Goal: Complete application form

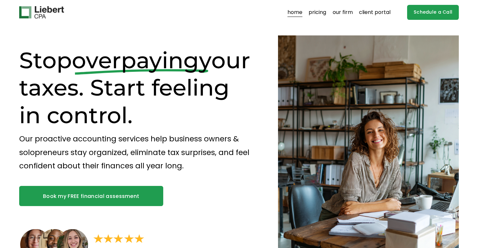
click at [319, 13] on link "pricing" at bounding box center [318, 12] width 18 height 10
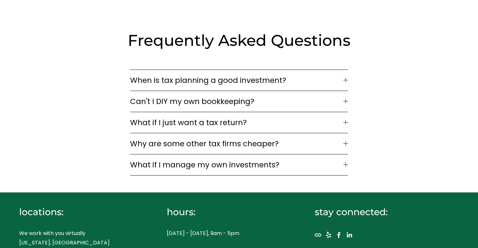
scroll to position [941, 0]
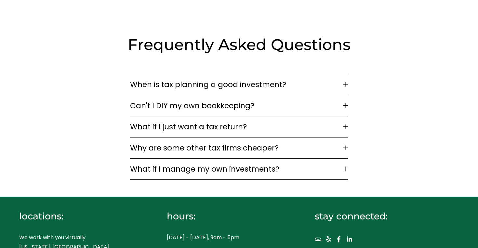
click at [162, 116] on button "What if I just want a tax return?" at bounding box center [239, 126] width 218 height 21
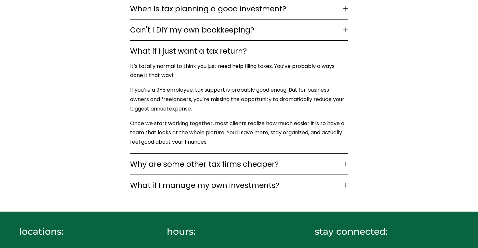
scroll to position [1028, 0]
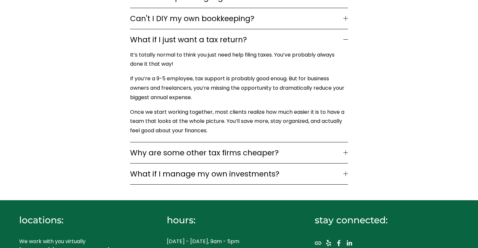
click at [146, 164] on button "What if I manage my own investments?" at bounding box center [239, 174] width 218 height 21
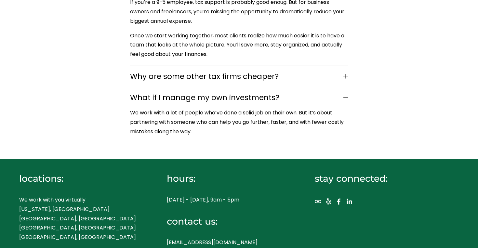
scroll to position [1104, 0]
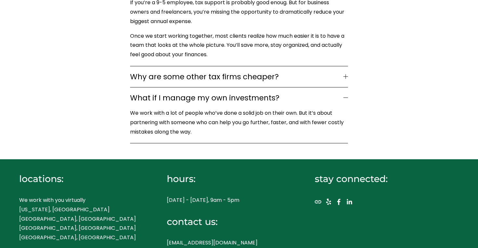
click at [29, 196] on p "We work with you virtually New York, NY Westport, CT Boston, MA Chicago, IL" at bounding box center [82, 219] width 126 height 47
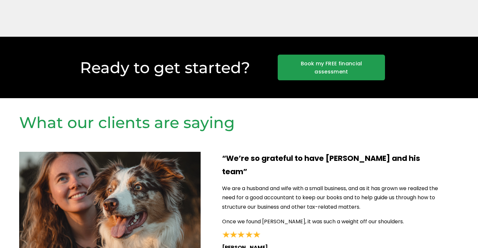
scroll to position [561, 0]
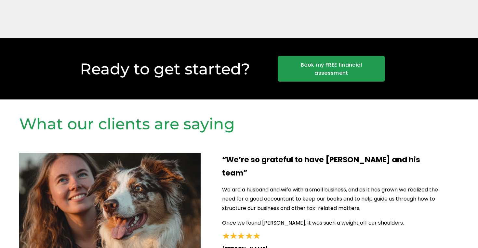
click at [293, 66] on link "Book my FREE financial assessment" at bounding box center [331, 69] width 107 height 26
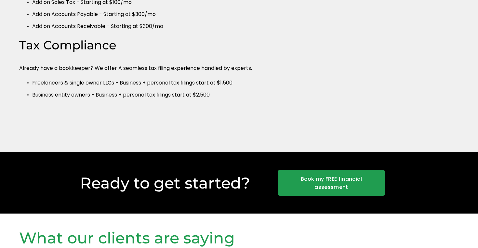
scroll to position [551, 0]
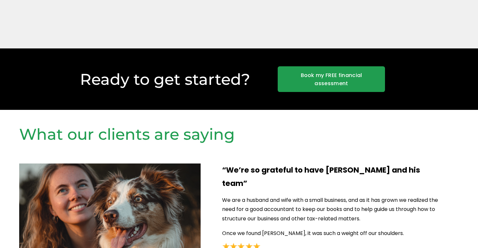
click at [315, 74] on link "Book my FREE financial assessment" at bounding box center [331, 79] width 107 height 26
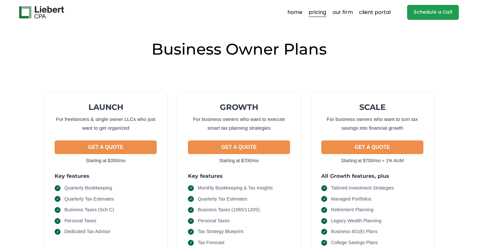
click at [424, 11] on link "Schedule a Call" at bounding box center [433, 12] width 52 height 15
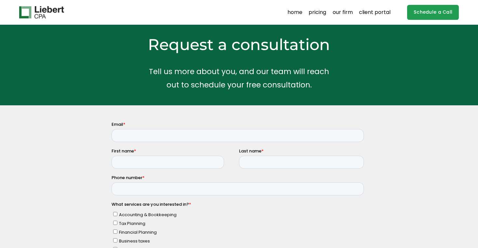
click at [129, 142] on fieldset "Email *" at bounding box center [238, 134] width 255 height 27
type input "e"
type input "[PERSON_NAME][EMAIL_ADDRESS][DOMAIN_NAME]"
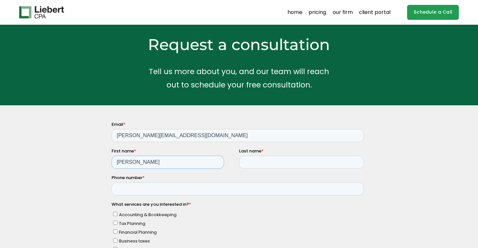
type input "[PERSON_NAME]"
type input "c"
type input "[PERSON_NAME]"
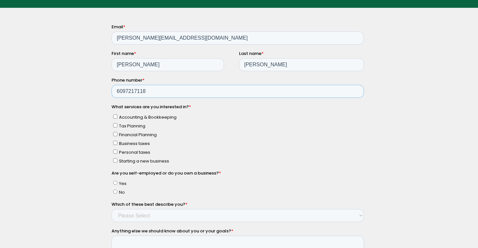
scroll to position [104, 0]
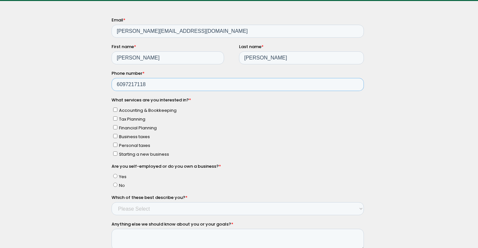
type input "6097217118"
click at [117, 141] on label "Personal taxes" at bounding box center [238, 144] width 251 height 7
click at [117, 142] on input "Personal taxes" at bounding box center [115, 144] width 4 height 4
checkbox input "true"
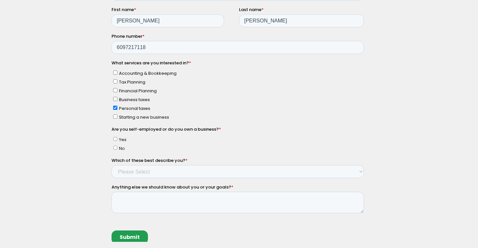
scroll to position [144, 0]
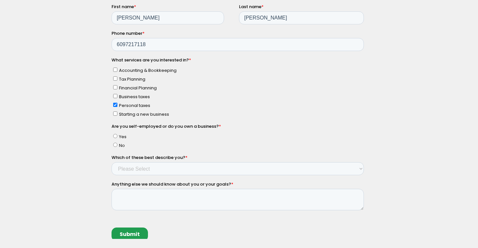
click at [116, 134] on input "Yes" at bounding box center [115, 136] width 4 height 4
radio input "true"
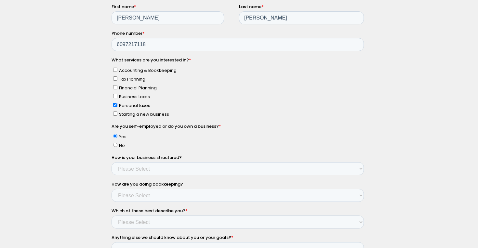
click at [116, 134] on input "Yes" at bounding box center [115, 136] width 4 height 4
click at [116, 143] on input "No" at bounding box center [115, 145] width 4 height 4
radio input "true"
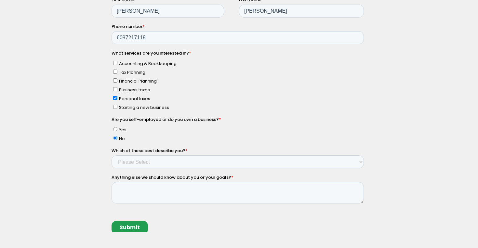
scroll to position [160, 0]
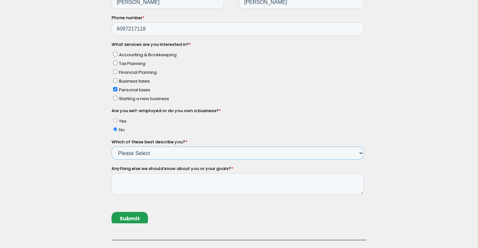
select select "Income between $500k-$750k"
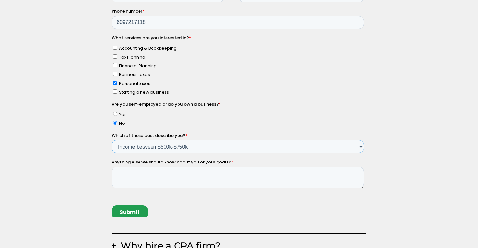
scroll to position [169, 0]
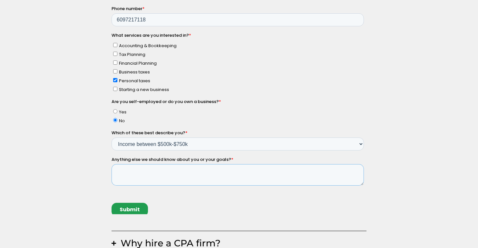
click at [131, 168] on textarea "Anything else we should know about you or your goals? *" at bounding box center [237, 174] width 252 height 21
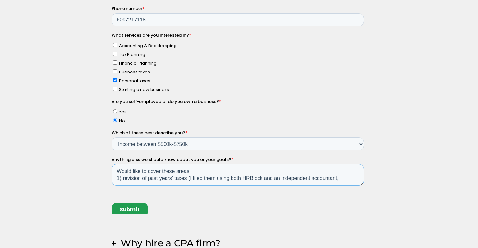
click at [190, 173] on textarea "Would like to cover these areas: 1) revision of past years' taxes (I filed them…" at bounding box center [237, 174] width 252 height 21
click at [348, 173] on textarea "Would like to cover these areas: 1) revision of past years' taxes - I filed the…" at bounding box center [237, 174] width 252 height 21
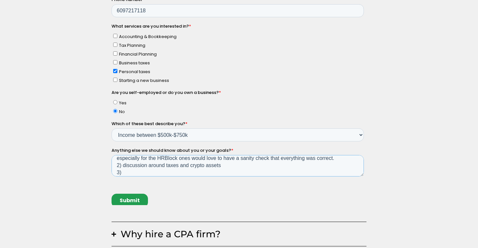
scroll to position [21, 0]
click at [224, 156] on textarea "Would like to cover these areas: 1) revision of past years' taxes - I filed the…" at bounding box center [237, 165] width 252 height 21
click at [163, 162] on textarea "Would like to cover these areas: 1) revision of past years' taxes - I filed the…" at bounding box center [237, 165] width 252 height 21
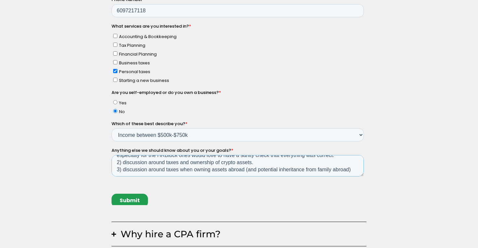
click at [262, 163] on textarea "Would like to cover these areas: 1) revision of past years' taxes - I filed the…" at bounding box center [237, 165] width 252 height 21
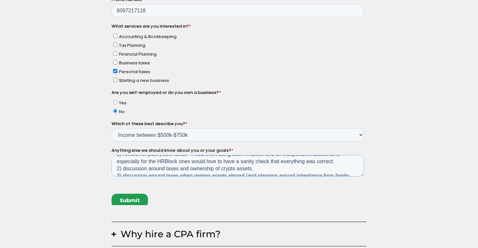
scroll to position [13, 0]
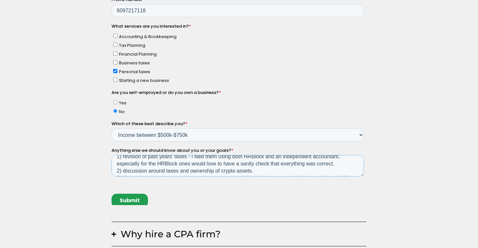
click at [193, 155] on textarea "Would like to cover these areas: 1) revision of past years' taxes - I filed the…" at bounding box center [237, 165] width 252 height 21
drag, startPoint x: 211, startPoint y: 155, endPoint x: 221, endPoint y: 155, distance: 9.8
click at [221, 155] on textarea "Would like to cover these areas: 1) revision of past years' taxes - I filed the…" at bounding box center [237, 165] width 252 height 21
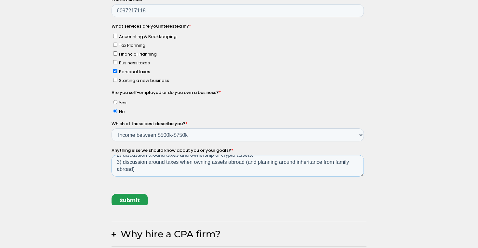
scroll to position [29, 0]
click at [153, 161] on textarea "Would like to cover these areas: 1) revision of past years' taxes - I filed the…" at bounding box center [237, 165] width 252 height 21
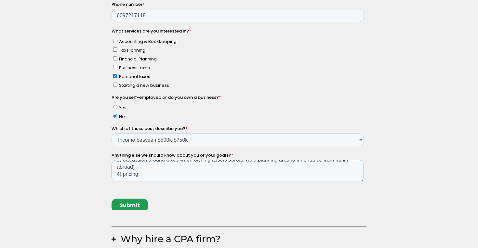
scroll to position [46, 0]
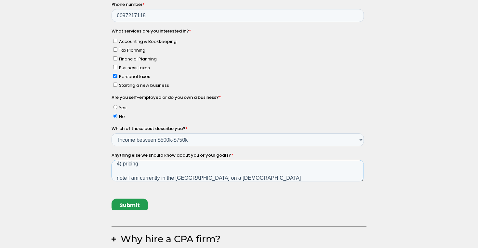
type textarea "Would like to cover these areas: 1) revision of past years' taxes - I filed the…"
click at [138, 199] on input "Submit" at bounding box center [129, 206] width 36 height 14
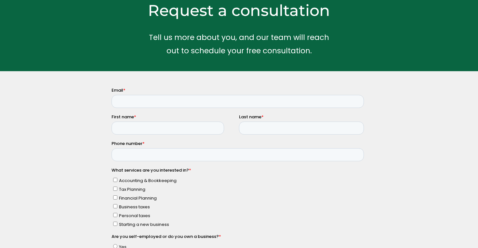
scroll to position [32, 0]
